Goal: Transaction & Acquisition: Purchase product/service

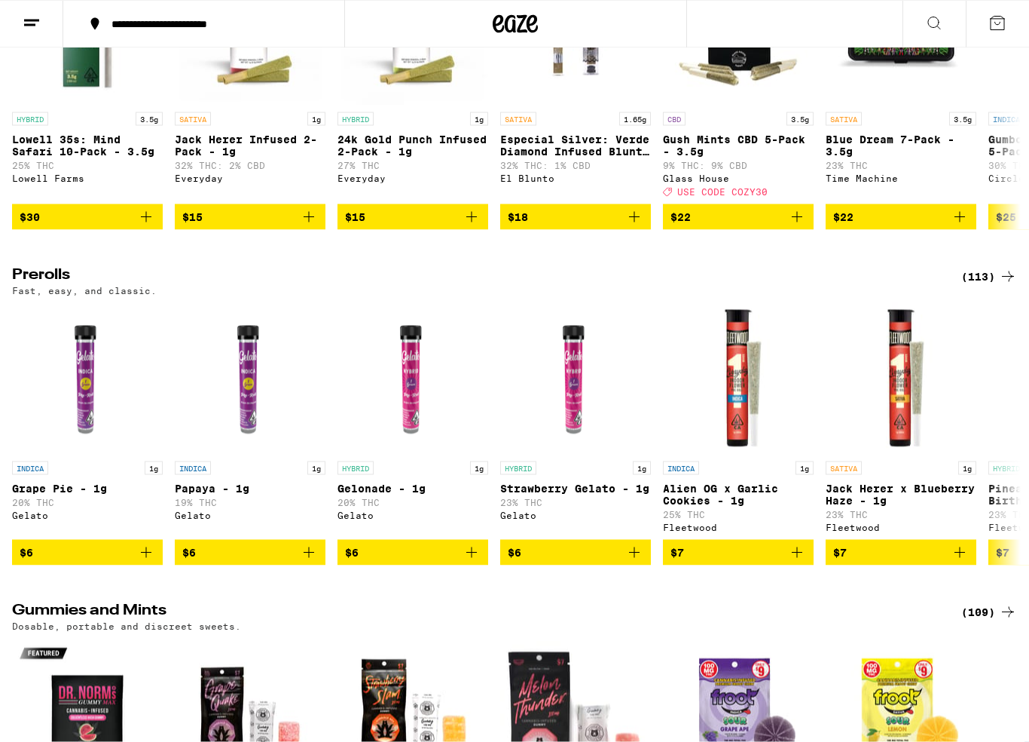
scroll to position [5146, 0]
